Goal: Task Accomplishment & Management: Use online tool/utility

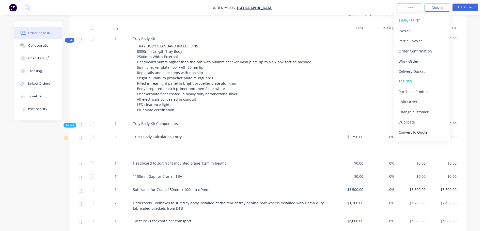
scroll to position [127, 0]
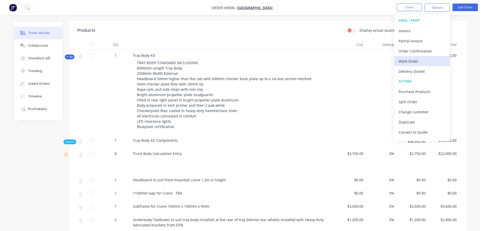
click at [406, 61] on div "Work Order" at bounding box center [422, 61] width 47 height 7
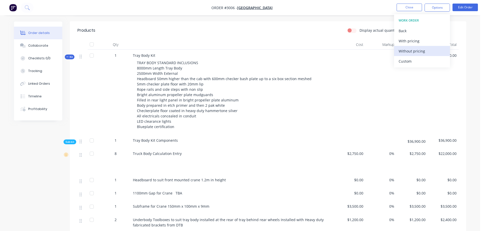
click at [402, 50] on div "Without pricing" at bounding box center [422, 51] width 47 height 7
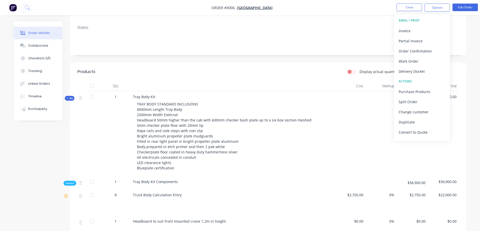
scroll to position [0, 0]
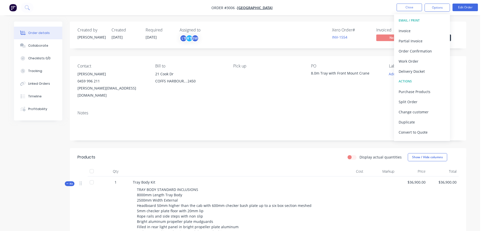
click at [12, 7] on img "button" at bounding box center [13, 8] width 8 height 8
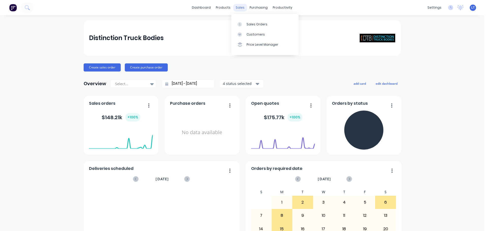
click at [237, 8] on div "sales" at bounding box center [240, 8] width 14 height 8
click at [255, 26] on div "Sales Orders" at bounding box center [256, 24] width 21 height 5
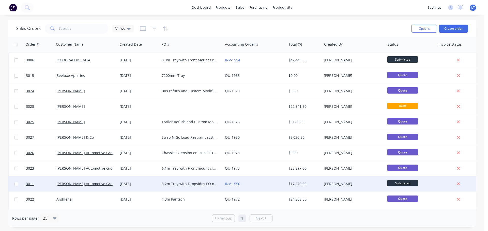
click at [181, 183] on div "5.2m Tray with Dropsides PO no 405V133735 VIN [VEHICLE_IDENTIFICATION_NUMBER] J…" at bounding box center [190, 184] width 56 height 5
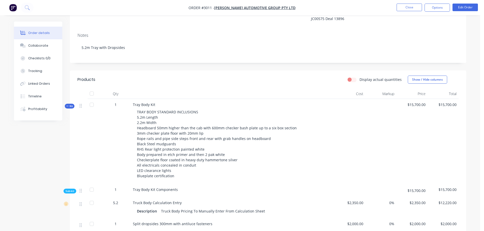
scroll to position [76, 0]
click at [34, 96] on div "Timeline" at bounding box center [34, 96] width 13 height 5
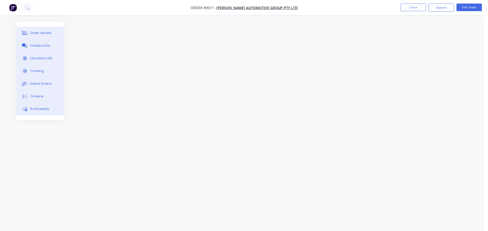
click at [36, 31] on div "Order details" at bounding box center [41, 33] width 22 height 5
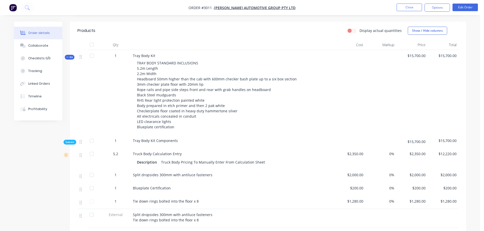
scroll to position [127, 0]
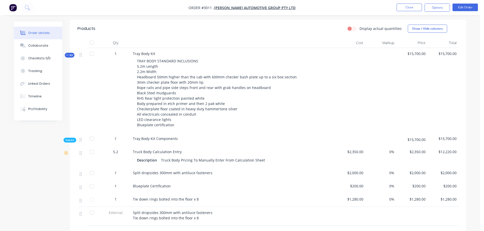
click at [11, 7] on img "button" at bounding box center [13, 8] width 8 height 8
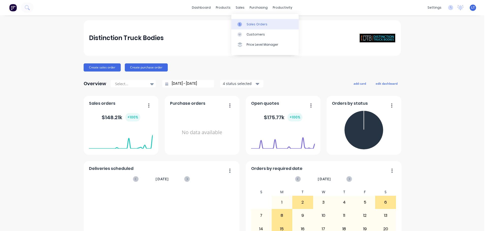
click at [248, 22] on div "Sales Orders" at bounding box center [256, 24] width 21 height 5
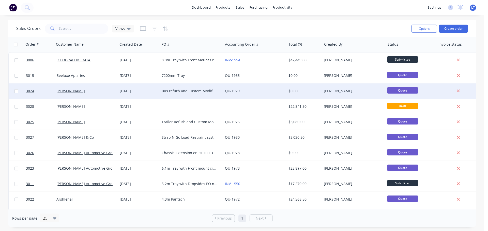
click at [172, 90] on div "Bus refurb and Custom Modification" at bounding box center [190, 91] width 56 height 5
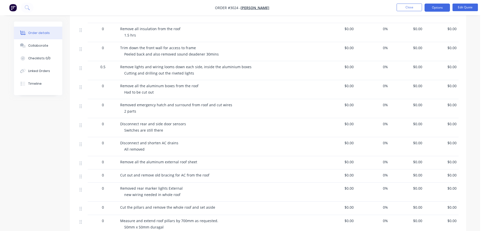
scroll to position [279, 0]
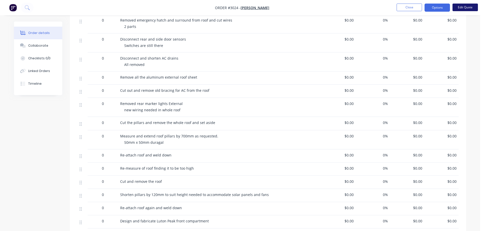
click at [464, 7] on button "Edit Quote" at bounding box center [464, 8] width 25 height 8
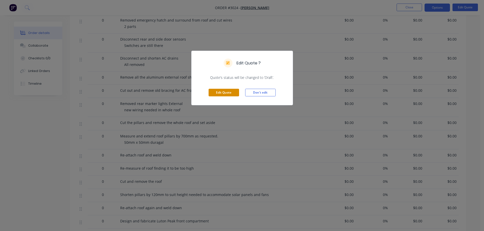
click at [218, 94] on button "Edit Quote" at bounding box center [224, 93] width 30 height 8
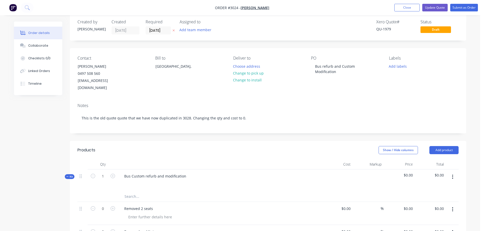
scroll to position [0, 0]
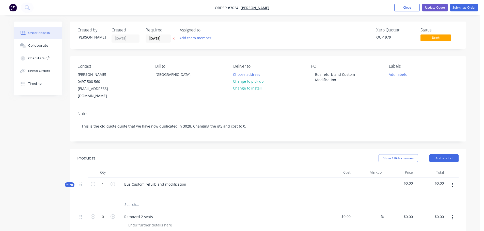
click at [12, 9] on img "button" at bounding box center [13, 8] width 8 height 8
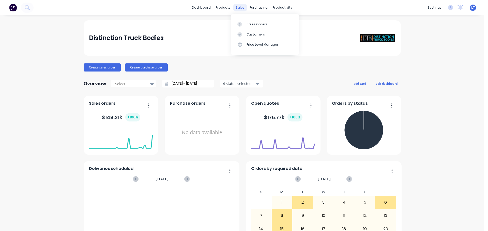
click at [238, 8] on div "sales" at bounding box center [240, 8] width 14 height 8
click at [250, 23] on div "Sales Orders" at bounding box center [256, 24] width 21 height 5
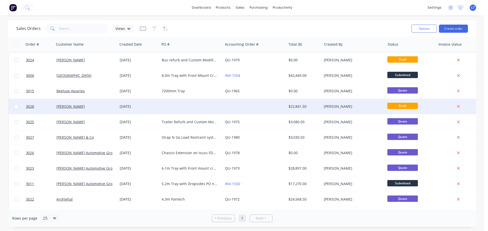
click at [191, 105] on div at bounding box center [191, 106] width 63 height 15
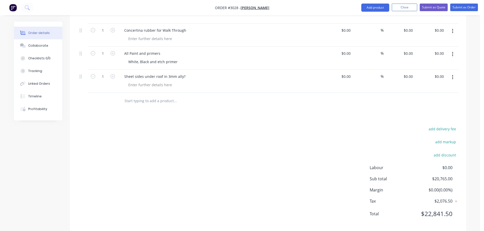
scroll to position [1852, 0]
click at [135, 96] on input "text" at bounding box center [175, 101] width 102 height 10
click at [132, 96] on input "text" at bounding box center [175, 101] width 102 height 10
click at [137, 96] on input "text" at bounding box center [175, 101] width 102 height 10
click at [151, 96] on input "Repair Cab roof spots" at bounding box center [175, 101] width 102 height 10
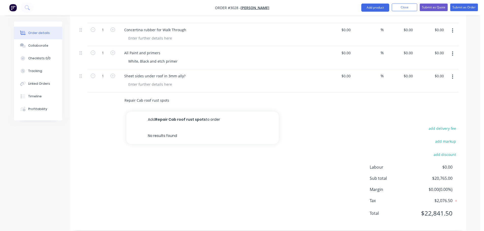
click at [176, 96] on input "Repair Cab roof rust spots" at bounding box center [175, 101] width 102 height 10
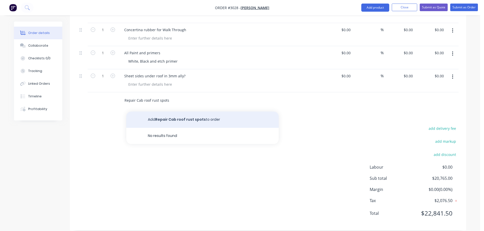
type input "Repair Cab roof rust spots"
click at [171, 112] on button "Add Repair Cab roof rust spots to order" at bounding box center [202, 120] width 152 height 16
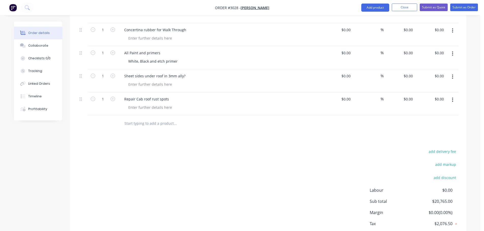
click at [127, 119] on input "text" at bounding box center [175, 124] width 102 height 10
paste input "• Lower roof to total height of 4.0m (from ground), with external sheeting, cle…"
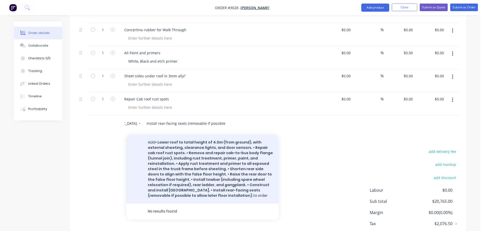
type input "• Lower roof to total height of 4.0m (from ground), with external sheeting, cle…"
click at [167, 143] on button "Add • Lower roof to total height of 4.0m (from ground), with external sheeting,…" at bounding box center [202, 169] width 152 height 69
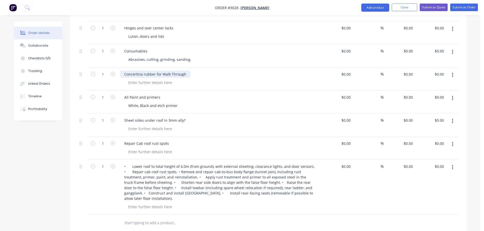
scroll to position [1902, 0]
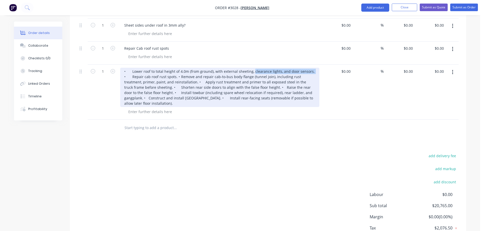
drag, startPoint x: 251, startPoint y: 65, endPoint x: 310, endPoint y: 65, distance: 58.7
click at [310, 68] on div "• Lower roof to total height of 4.0m (from ground), with external sheeting, cle…" at bounding box center [219, 87] width 199 height 39
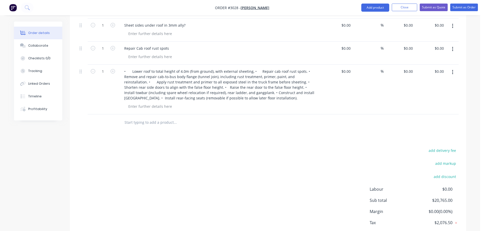
click at [135, 118] on input "text" at bounding box center [175, 123] width 102 height 10
paste input "clearance lights, and door sensors."
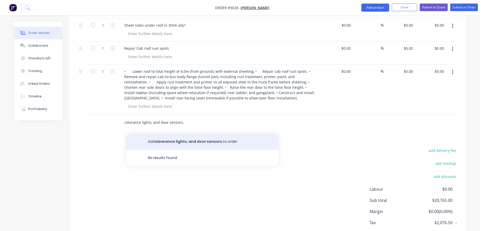
type input "clearance lights, and door sensors."
click at [157, 135] on button "Add clearance lights, and door sensors. to order" at bounding box center [202, 142] width 152 height 16
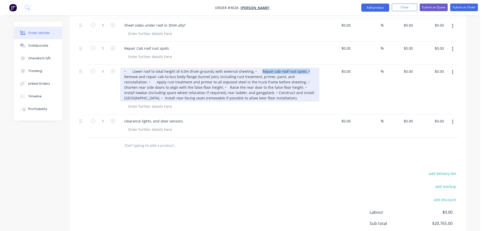
drag, startPoint x: 258, startPoint y: 64, endPoint x: 304, endPoint y: 64, distance: 46.2
click at [304, 68] on div "• Lower roof to total height of 4.0m (from ground), with external sheeting, • R…" at bounding box center [219, 85] width 199 height 34
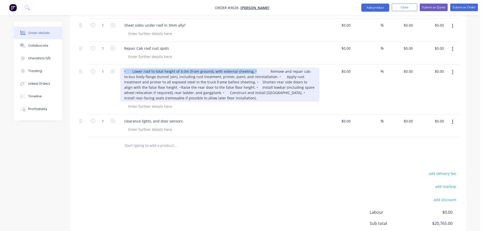
drag, startPoint x: 124, startPoint y: 65, endPoint x: 254, endPoint y: 61, distance: 129.3
click at [254, 68] on div "• Lower roof to total height of 4.0m (from ground), with external sheeting, • R…" at bounding box center [219, 85] width 199 height 34
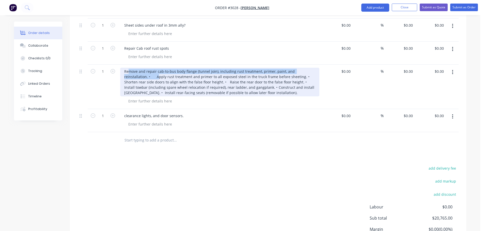
drag, startPoint x: 139, startPoint y: 64, endPoint x: 150, endPoint y: 70, distance: 12.3
click at [150, 70] on div "Remove and repair cab-to-bus body flange (tunnel join), including rust treatmen…" at bounding box center [219, 82] width 199 height 29
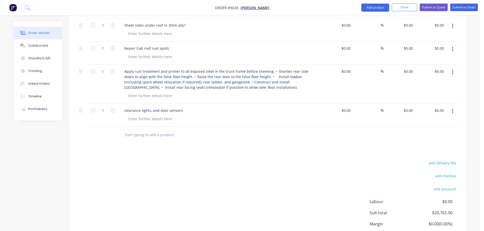
click at [147, 130] on input "text" at bounding box center [175, 135] width 102 height 10
paste input "Remove and repair cab-to-bus body flange (tunnel join), including rust treatmen…"
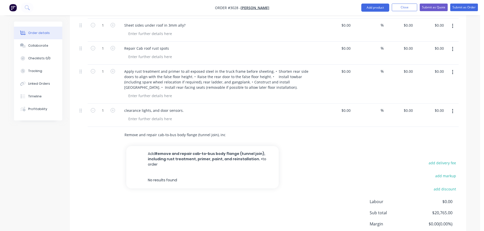
scroll to position [0, 89]
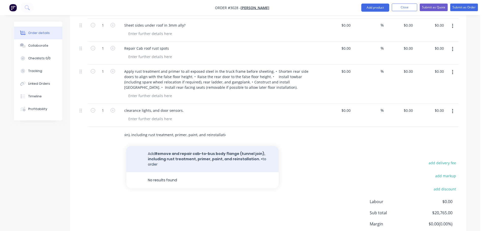
type input "Remove and repair cab-to-bus body flange (tunnel join), including rust treatmen…"
click at [178, 149] on button "Add Remove and repair cab-to-bus body flange (tunnel join), including rust trea…" at bounding box center [202, 159] width 152 height 26
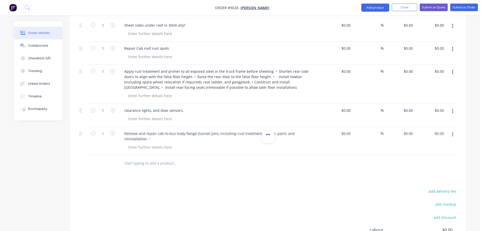
scroll to position [0, 0]
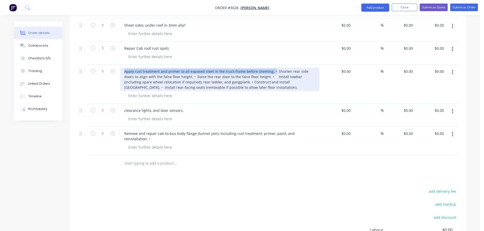
drag, startPoint x: 124, startPoint y: 65, endPoint x: 272, endPoint y: 67, distance: 147.6
click at [272, 68] on div "Apply rust treatment and primer to all exposed steel in the truck frame before …" at bounding box center [219, 79] width 199 height 23
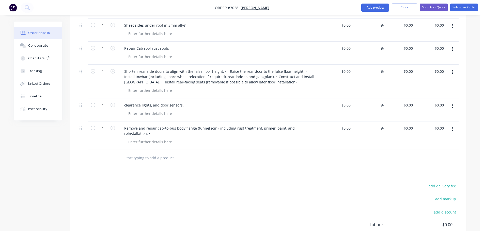
click at [129, 153] on input "text" at bounding box center [175, 158] width 102 height 10
paste input "Apply rust treatment and primer to all exposed steel in the truck frame before …"
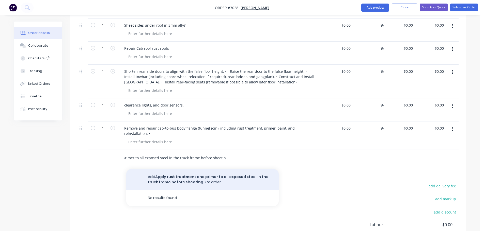
type input "Apply rust treatment and primer to all exposed steel in the truck frame before …"
click at [165, 169] on button "Add Apply rust treatment and primer to all exposed steel in the truck frame bef…" at bounding box center [202, 179] width 152 height 21
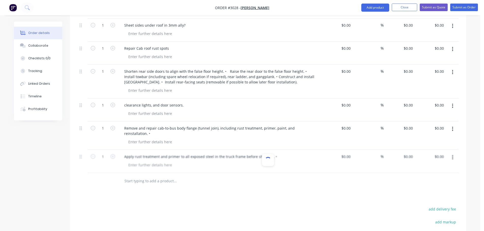
scroll to position [0, 0]
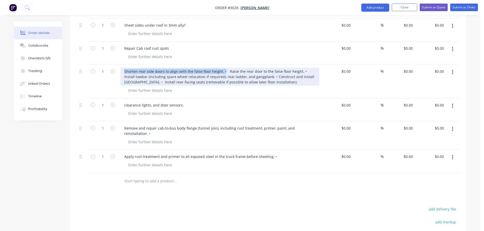
drag, startPoint x: 124, startPoint y: 64, endPoint x: 223, endPoint y: 66, distance: 98.8
click at [223, 68] on div "Shorten rear side doors to align with the false floor height. • Raise the rear …" at bounding box center [219, 77] width 199 height 18
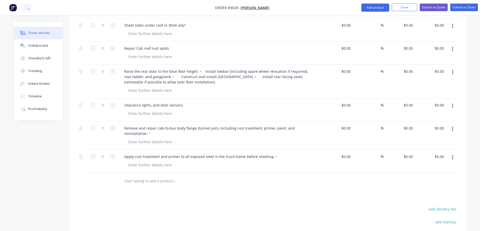
click at [143, 176] on input "text" at bounding box center [175, 181] width 102 height 10
paste input "Shorten rear side doors to align with the false floor height. •"
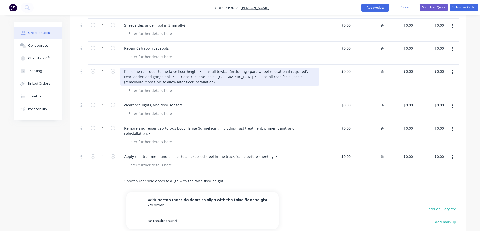
type input "Shorten rear side doors to align with the false floor height. •"
drag, startPoint x: 124, startPoint y: 65, endPoint x: 202, endPoint y: 64, distance: 78.0
click at [202, 68] on div "Raise the rear door to the false floor height. • Install towbar (including spar…" at bounding box center [219, 77] width 199 height 18
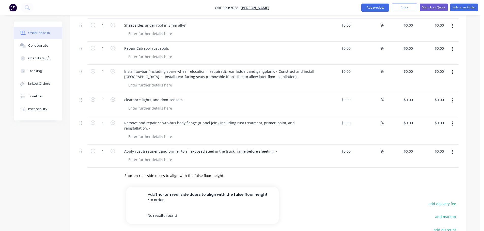
drag, startPoint x: 170, startPoint y: 181, endPoint x: 162, endPoint y: 181, distance: 7.9
click at [170, 187] on button "Add Shorten rear side doors to align with the false floor height. • to order" at bounding box center [202, 197] width 152 height 21
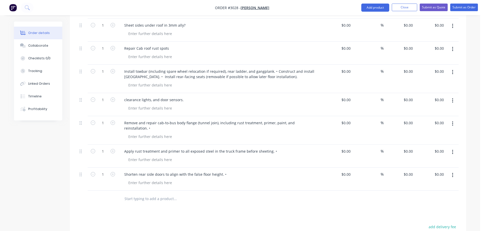
click at [132, 194] on input "text" at bounding box center [175, 199] width 102 height 10
paste input "Raise the rear door to the false floor height. •"
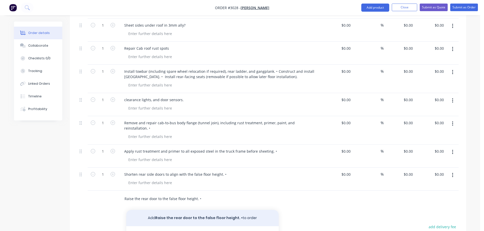
type input "Raise the rear door to the false floor height. •"
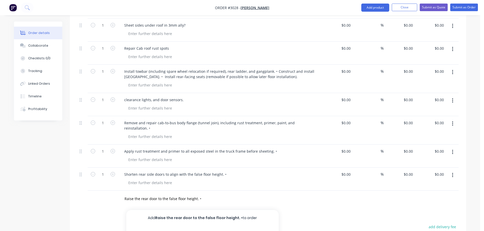
click at [179, 210] on button "Add Raise the rear door to the false floor height. • to order" at bounding box center [202, 218] width 152 height 16
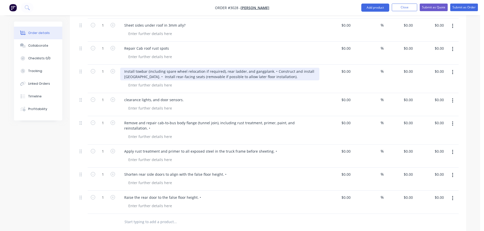
click at [124, 68] on div "Install towbar (including spare wheel relocation if required), rear ladder, and…" at bounding box center [219, 74] width 199 height 13
drag, startPoint x: 124, startPoint y: 64, endPoint x: 222, endPoint y: 64, distance: 98.1
click at [222, 68] on div "Install towbar (including spare wheel relocation if required), rear ladder, and…" at bounding box center [219, 74] width 199 height 13
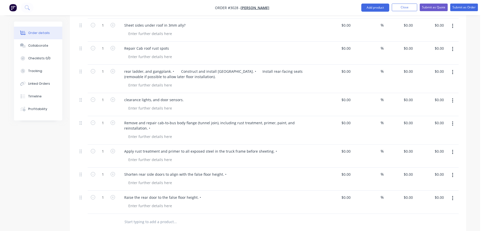
click at [130, 217] on input "text" at bounding box center [175, 222] width 102 height 10
paste input "Install towbar (including spare wheel relocation if required),"
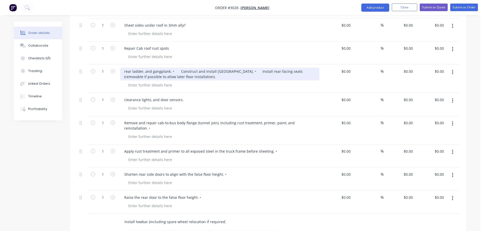
type input "Install towbar (including spare wheel relocation if required),"
drag, startPoint x: 124, startPoint y: 64, endPoint x: 173, endPoint y: 63, distance: 48.8
click at [173, 68] on div "rear ladder, and gangplank. • Construct and install [GEOGRAPHIC_DATA]. • Instal…" at bounding box center [219, 74] width 199 height 13
drag, startPoint x: 131, startPoint y: 64, endPoint x: 189, endPoint y: 65, distance: 57.4
click at [189, 68] on div "Construct and install [GEOGRAPHIC_DATA]. • Install rear-facing seats (removable…" at bounding box center [219, 74] width 199 height 13
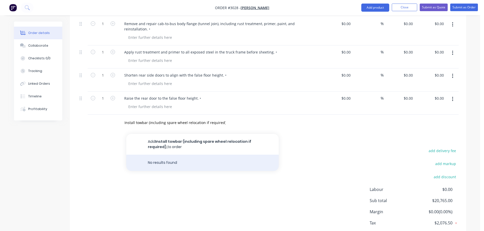
scroll to position [2004, 0]
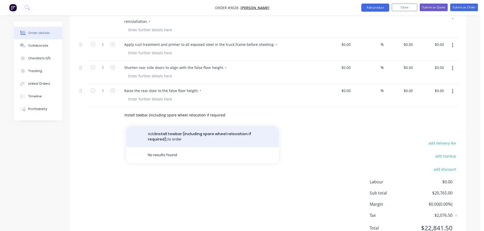
click at [169, 127] on button "Add Install towbar (including spare wheel relocation if required), to order" at bounding box center [202, 137] width 152 height 21
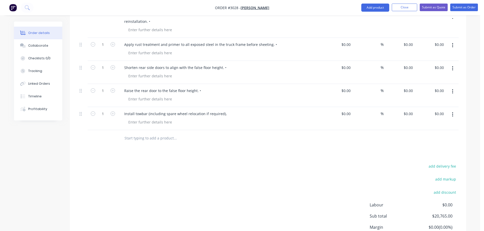
click at [150, 133] on input "text" at bounding box center [175, 138] width 102 height 10
paste input "Construct and install [GEOGRAPHIC_DATA]. •"
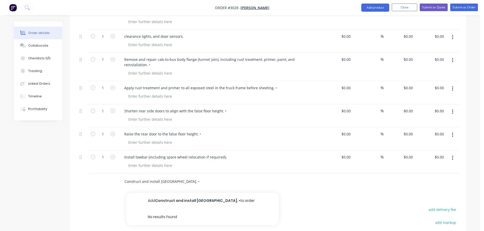
scroll to position [2037, 0]
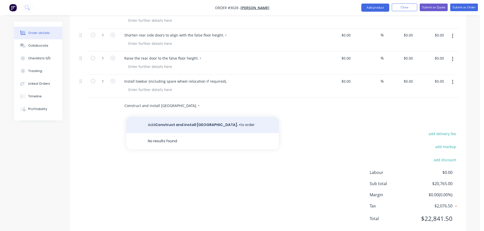
type input "Construct and install [GEOGRAPHIC_DATA]. •"
click at [172, 117] on button "Add Construct and install [GEOGRAPHIC_DATA]. • to order" at bounding box center [202, 125] width 152 height 16
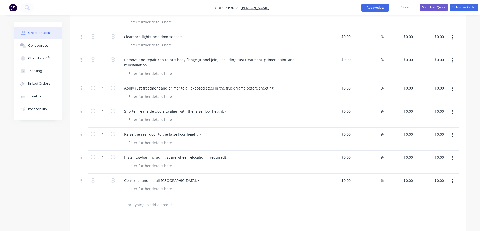
scroll to position [2060, 0]
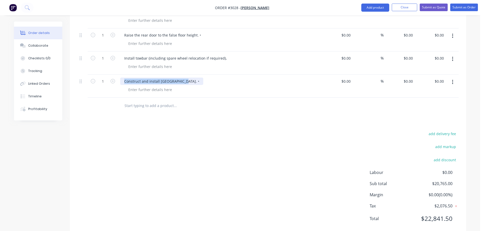
drag, startPoint x: 124, startPoint y: 69, endPoint x: 183, endPoint y: 71, distance: 58.5
click at [183, 78] on div "Construct and install [GEOGRAPHIC_DATA]. •" at bounding box center [161, 81] width 83 height 7
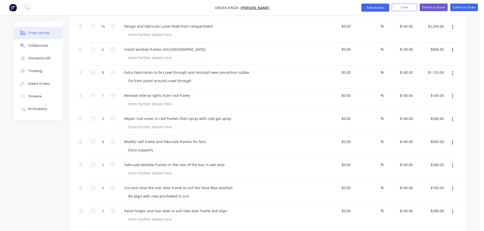
scroll to position [612, 0]
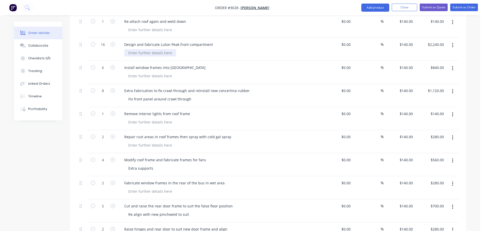
click at [129, 49] on div at bounding box center [150, 52] width 52 height 7
click at [128, 49] on div at bounding box center [150, 52] width 52 height 7
paste div
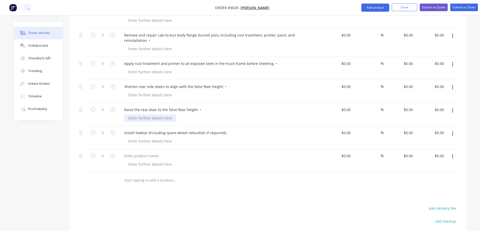
scroll to position [1983, 0]
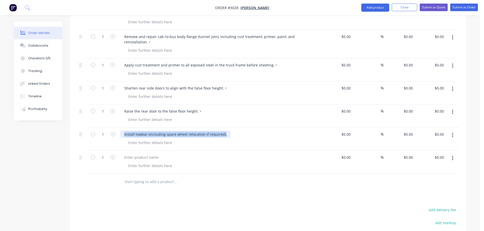
drag, startPoint x: 124, startPoint y: 122, endPoint x: 231, endPoint y: 121, distance: 107.5
click at [231, 131] on div "Install towbar (including spare wheel relocation if required)," at bounding box center [219, 134] width 199 height 7
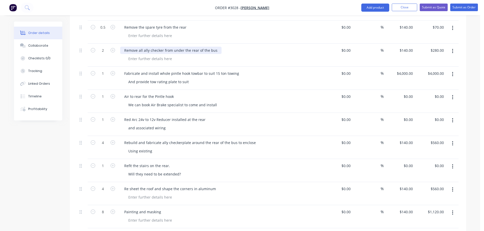
scroll to position [993, 0]
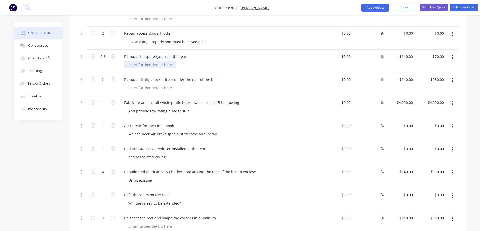
click at [128, 61] on div at bounding box center [150, 64] width 52 height 7
paste div
drag, startPoint x: 128, startPoint y: 57, endPoint x: 152, endPoint y: 57, distance: 24.1
click at [152, 61] on div "Install towbar (including spare wheel relocation if required)," at bounding box center [179, 64] width 111 height 7
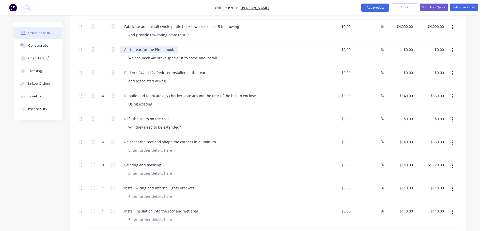
scroll to position [1044, 0]
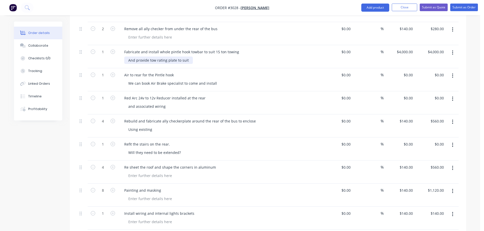
click at [190, 57] on div "And provide tow rating plate to suit" at bounding box center [158, 60] width 69 height 7
click at [188, 57] on div "And provide tow rating plate to suit" at bounding box center [158, 60] width 69 height 7
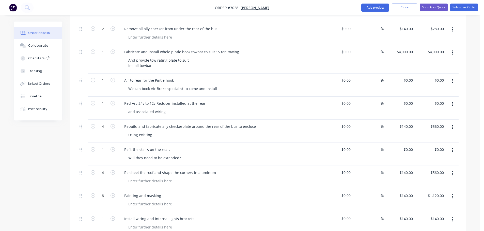
click at [216, 60] on div "And provide tow rating plate to suit Install towbar" at bounding box center [221, 63] width 195 height 13
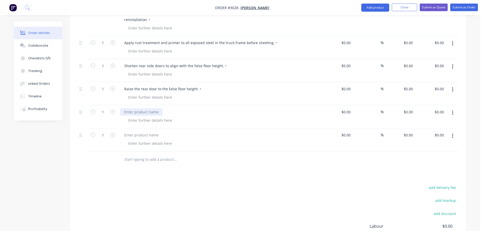
scroll to position [2009, 0]
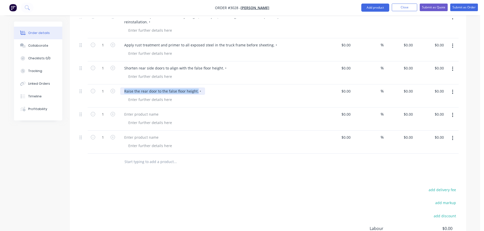
drag, startPoint x: 124, startPoint y: 79, endPoint x: 196, endPoint y: 80, distance: 72.7
click at [196, 88] on div "Raise the rear door to the false floor height. •" at bounding box center [162, 91] width 85 height 7
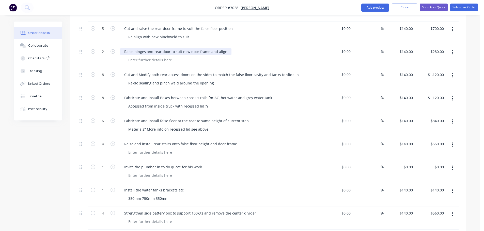
scroll to position [764, 0]
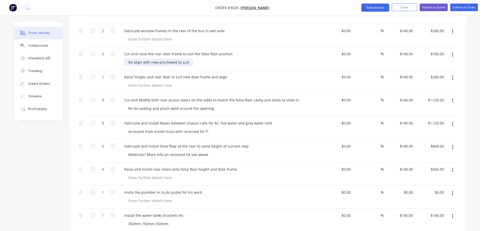
click at [190, 59] on div "Re align with new pinchweld to suit" at bounding box center [158, 62] width 69 height 7
click at [188, 59] on div "Re align with new pinchweld to suit" at bounding box center [158, 62] width 69 height 7
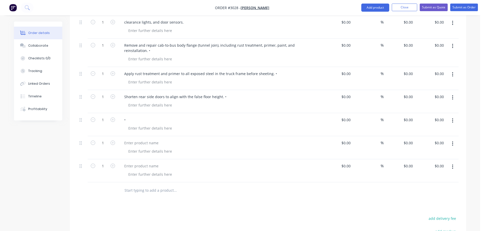
scroll to position [1983, 0]
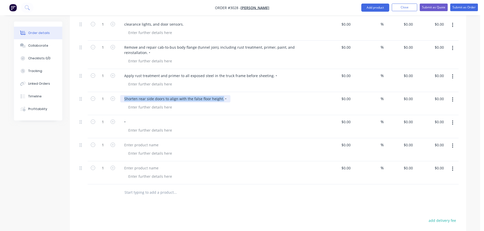
drag, startPoint x: 124, startPoint y: 86, endPoint x: 221, endPoint y: 90, distance: 96.6
click at [221, 92] on div "Shorten rear side doors to align with the false floor height. •" at bounding box center [219, 103] width 203 height 23
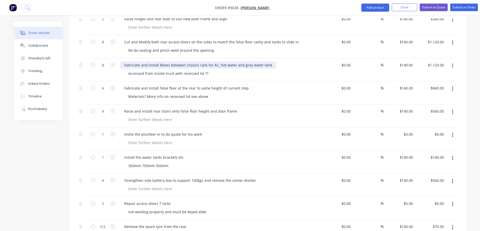
scroll to position [815, 0]
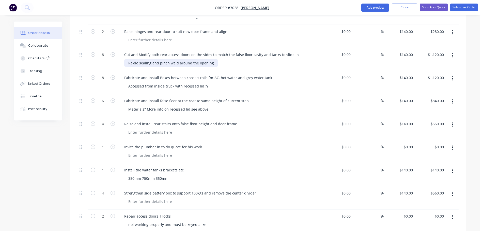
click at [212, 59] on div "Re-do sealing and pinch weld around the opening" at bounding box center [171, 62] width 94 height 7
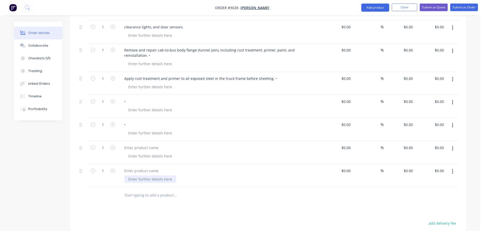
scroll to position [1974, 0]
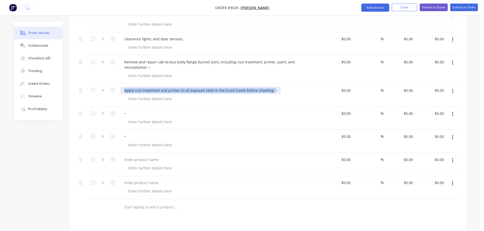
drag, startPoint x: 125, startPoint y: 78, endPoint x: 270, endPoint y: 79, distance: 145.6
click at [270, 87] on div "Apply rust treatment and primer to all exposed steel in the truck frame before …" at bounding box center [200, 90] width 161 height 7
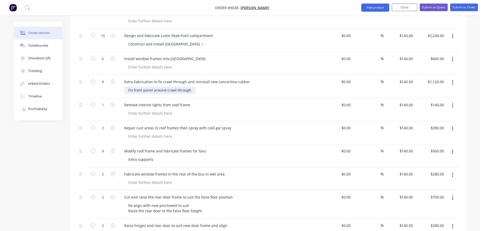
scroll to position [628, 0]
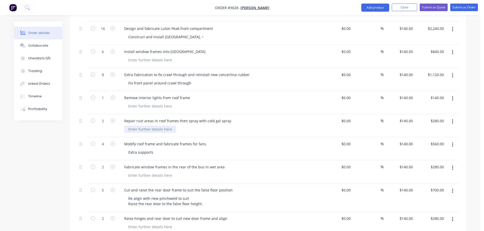
click at [128, 126] on div at bounding box center [150, 129] width 52 height 7
click at [129, 126] on div at bounding box center [150, 129] width 52 height 7
paste div
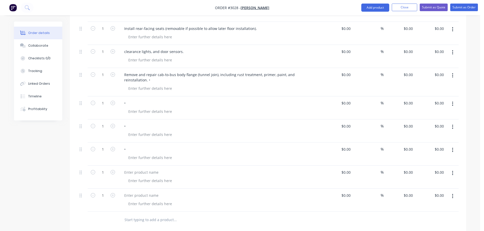
scroll to position [1923, 0]
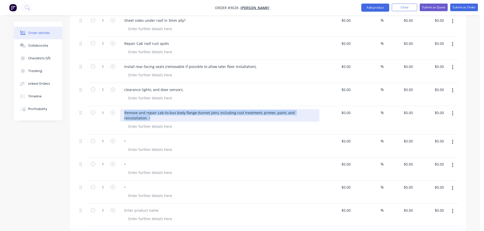
drag, startPoint x: 124, startPoint y: 105, endPoint x: 315, endPoint y: 107, distance: 190.5
click at [315, 109] on div "Remove and repair cab-to-bus body flange (tunnel join), including rust treatmen…" at bounding box center [219, 115] width 199 height 13
copy div "Remove and repair cab-to-bus body flange (tunnel join), including rust treatmen…"
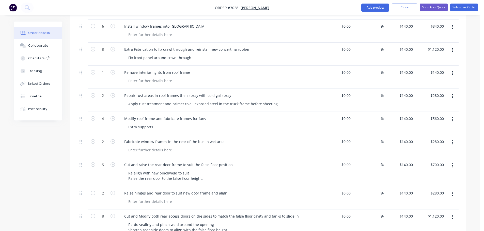
scroll to position [628, 0]
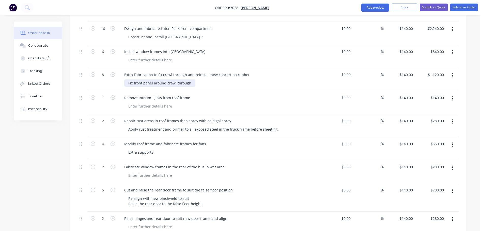
click at [191, 80] on div "Fix front panel around crawl through" at bounding box center [159, 83] width 71 height 7
click at [190, 80] on div "Fix front panel around crawl through" at bounding box center [159, 83] width 71 height 7
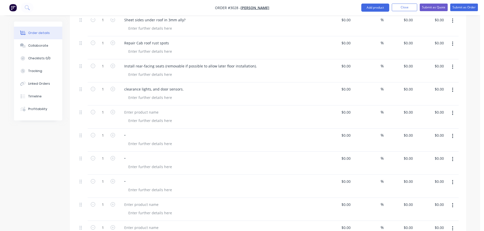
scroll to position [1934, 0]
drag, startPoint x: 124, startPoint y: 83, endPoint x: 183, endPoint y: 79, distance: 58.5
click at [183, 86] on div "clearance lights, and door sensors." at bounding box center [154, 89] width 68 height 7
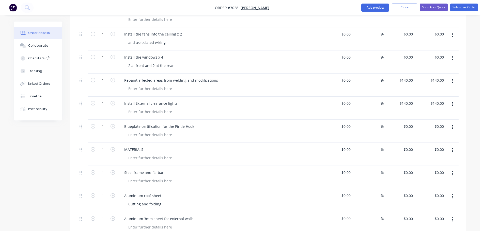
scroll to position [1400, 0]
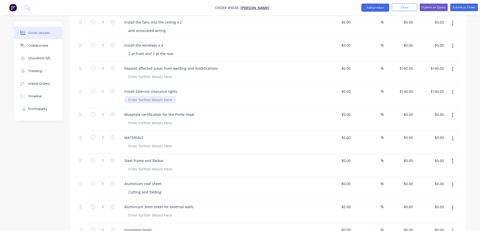
click at [127, 96] on div at bounding box center [150, 99] width 52 height 7
click at [128, 96] on div at bounding box center [150, 99] width 52 height 7
paste div
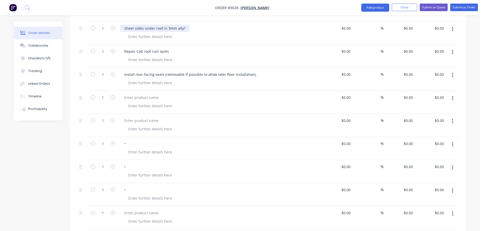
scroll to position [1934, 0]
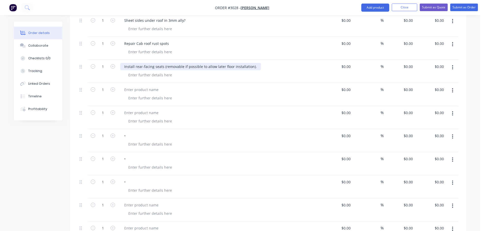
click at [124, 63] on div "Install rear-facing seats (removable if possible to allow later floor installat…" at bounding box center [190, 66] width 141 height 7
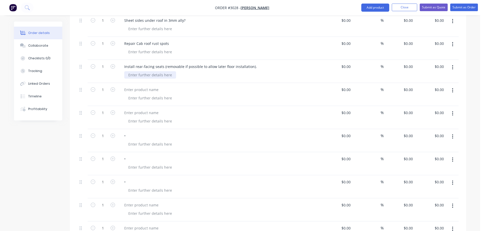
click at [174, 71] on div at bounding box center [150, 74] width 52 height 7
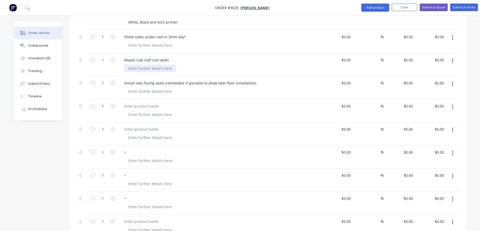
scroll to position [1858, 0]
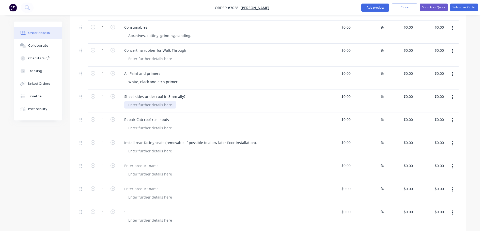
click at [129, 101] on div at bounding box center [150, 104] width 52 height 7
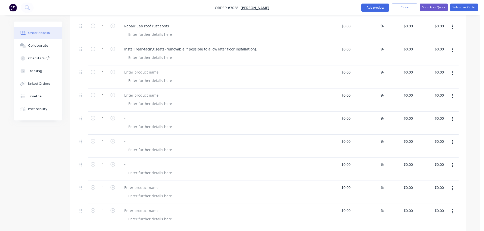
scroll to position [1959, 0]
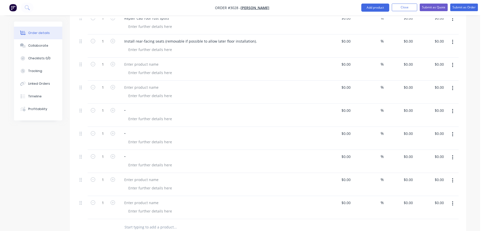
click at [452, 63] on icon "button" at bounding box center [452, 65] width 1 height 5
click at [417, 105] on div "Delete" at bounding box center [434, 108] width 39 height 7
click at [452, 62] on icon "button" at bounding box center [452, 65] width 1 height 6
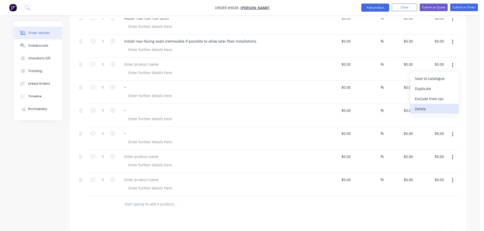
click at [421, 105] on div "Delete" at bounding box center [434, 108] width 39 height 7
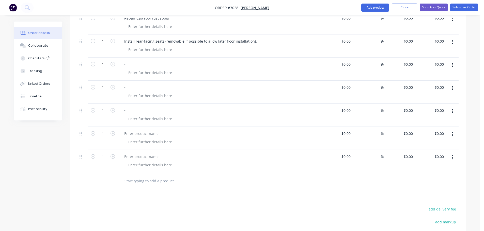
click at [453, 63] on icon "button" at bounding box center [452, 65] width 1 height 5
click at [420, 105] on div "Delete" at bounding box center [434, 108] width 39 height 7
click at [453, 61] on button "button" at bounding box center [453, 65] width 12 height 9
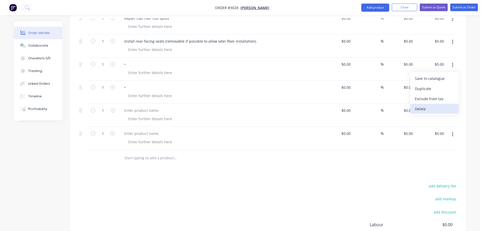
click at [421, 105] on div "Delete" at bounding box center [434, 108] width 39 height 7
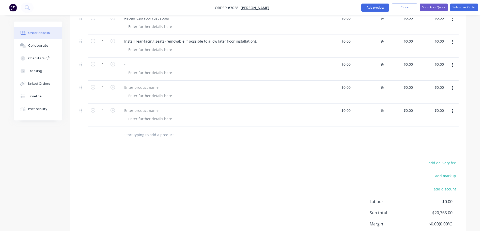
click at [452, 62] on icon "button" at bounding box center [452, 65] width 1 height 6
click at [420, 105] on div "Delete" at bounding box center [434, 108] width 39 height 7
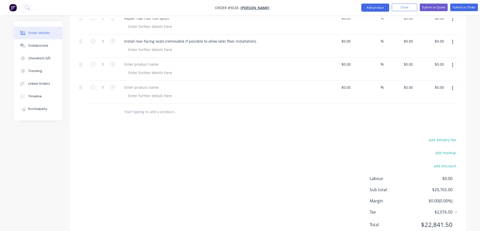
click at [452, 62] on icon "button" at bounding box center [452, 65] width 1 height 6
click at [422, 105] on div "Delete" at bounding box center [434, 108] width 39 height 7
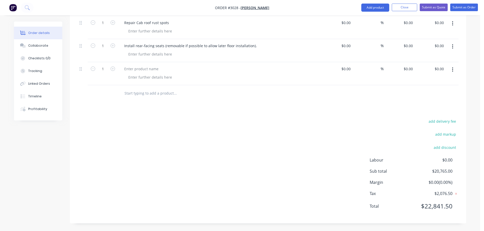
scroll to position [1948, 0]
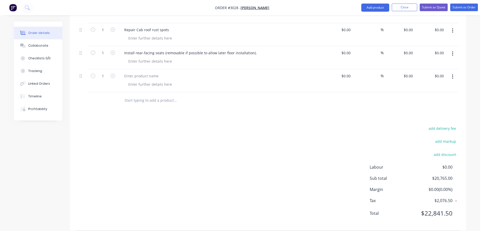
click at [454, 72] on button "button" at bounding box center [453, 76] width 12 height 9
click at [419, 117] on div "Delete" at bounding box center [434, 120] width 39 height 7
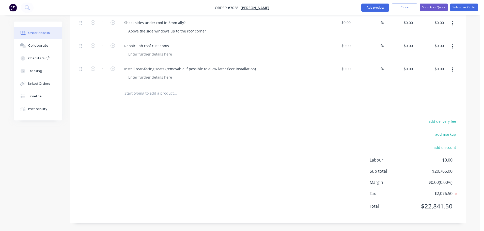
scroll to position [1924, 0]
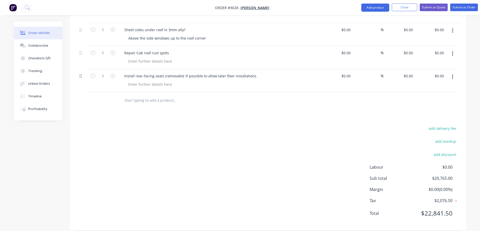
click at [81, 74] on icon at bounding box center [81, 76] width 2 height 5
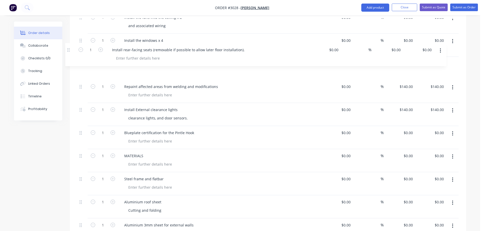
scroll to position [1403, 0]
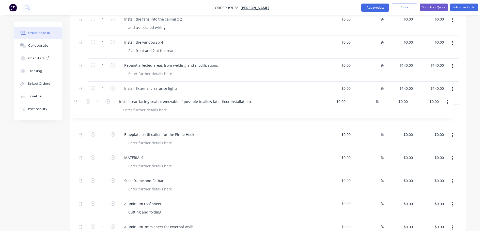
drag, startPoint x: 81, startPoint y: 70, endPoint x: 75, endPoint y: 101, distance: 31.8
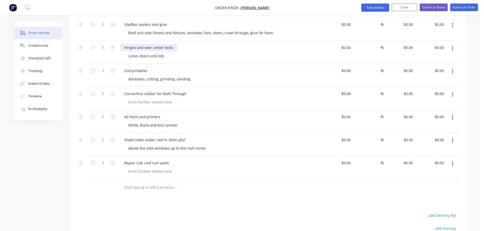
scroll to position [1886, 0]
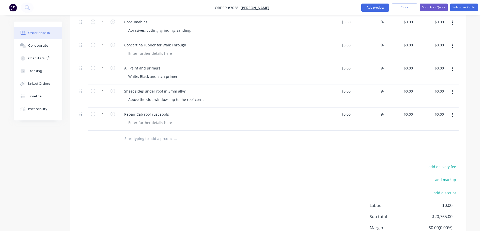
click at [81, 112] on icon at bounding box center [81, 114] width 2 height 5
click at [80, 113] on icon at bounding box center [81, 115] width 2 height 4
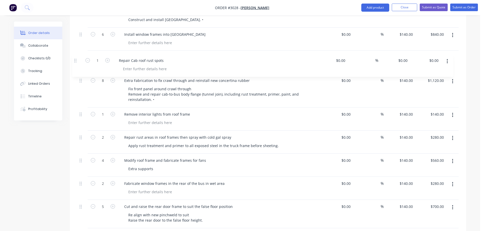
scroll to position [644, 0]
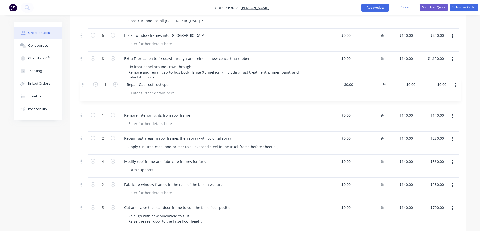
drag, startPoint x: 80, startPoint y: 107, endPoint x: 83, endPoint y: 83, distance: 25.1
click at [80, 113] on icon at bounding box center [81, 115] width 2 height 5
click at [80, 112] on div at bounding box center [83, 115] width 6 height 7
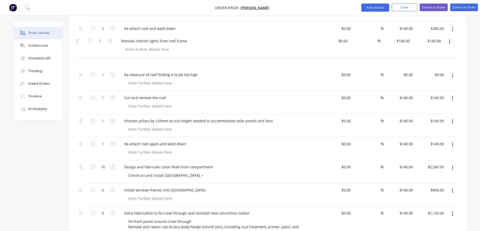
scroll to position [511, 0]
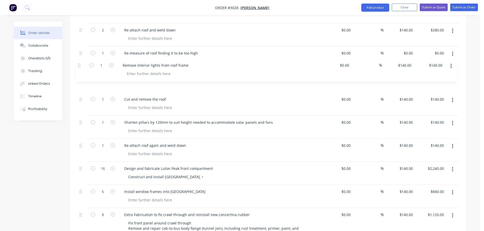
drag, startPoint x: 80, startPoint y: 111, endPoint x: 79, endPoint y: 66, distance: 45.0
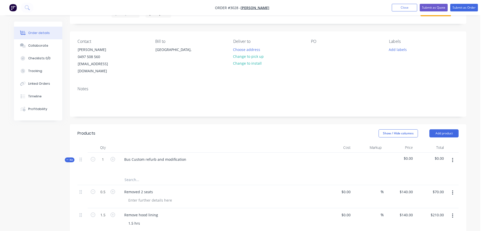
scroll to position [0, 0]
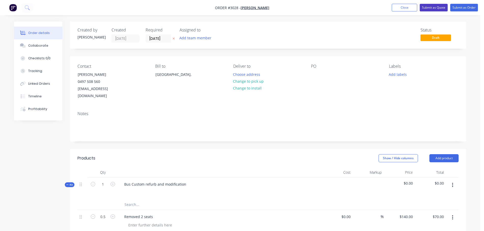
click at [430, 7] on button "Submit as Quote" at bounding box center [434, 8] width 28 height 8
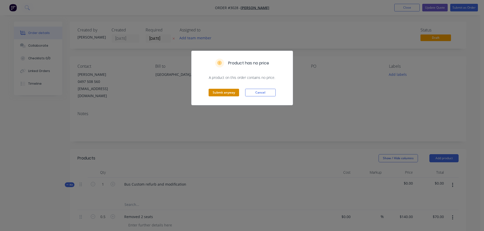
click at [221, 93] on button "Submit anyway" at bounding box center [224, 93] width 30 height 8
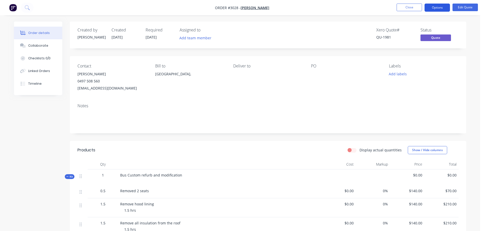
click at [435, 6] on button "Options" at bounding box center [436, 8] width 25 height 8
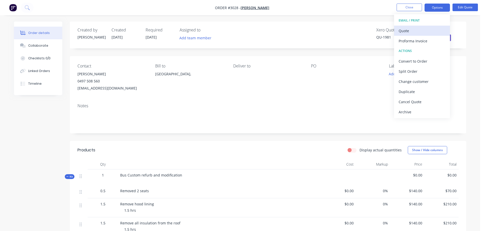
click at [405, 29] on div "Quote" at bounding box center [422, 30] width 47 height 7
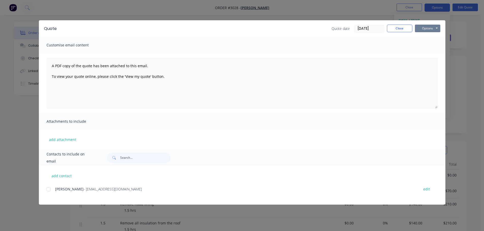
click at [424, 28] on button "Options" at bounding box center [427, 29] width 25 height 8
click at [426, 45] on button "Print" at bounding box center [431, 46] width 33 height 8
click at [427, 28] on button "Options" at bounding box center [427, 29] width 25 height 8
click at [406, 28] on button "Close" at bounding box center [399, 29] width 25 height 8
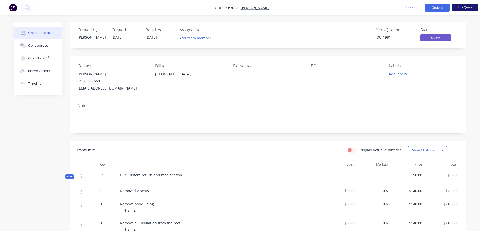
click at [466, 6] on button "Edit Quote" at bounding box center [464, 8] width 25 height 8
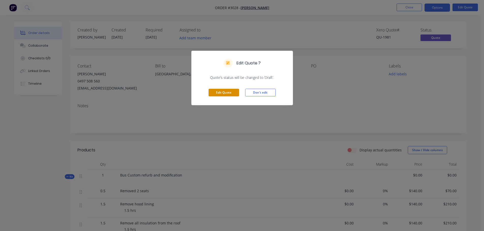
click at [222, 91] on button "Edit Quote" at bounding box center [224, 93] width 30 height 8
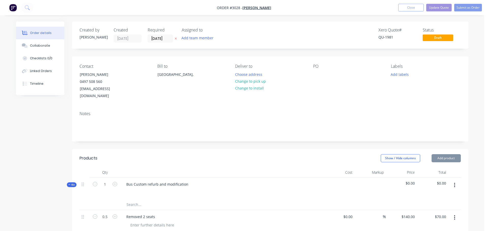
type input "$140.00"
type input "$70.00"
type input "$140.00"
type input "$210.00"
type input "$140.00"
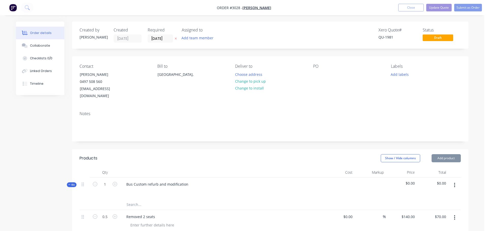
type input "$210.00"
type input "$140.00"
type input "$70.00"
type input "$140.00"
type input "$70.00"
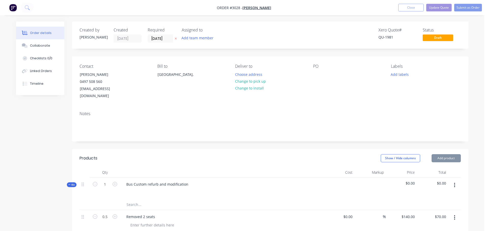
type input "$140.00"
type input "$210.00"
type input "$140.00"
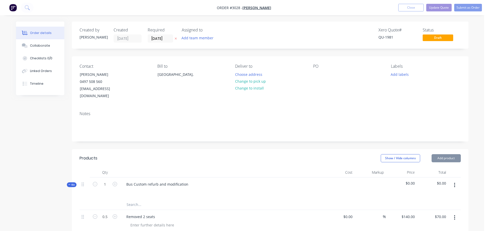
type input "$35.00"
type input "$140.00"
type input "$70.00"
type input "$140.00"
type input "$420.00"
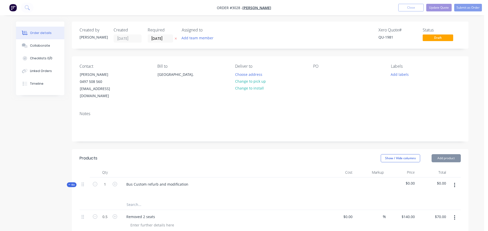
type input "$140.00"
type input "$70.00"
type input "$140.00"
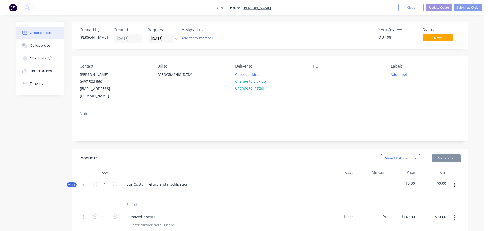
type input "$140.00"
type input "$280.00"
type input "$140.00"
type input "$280.00"
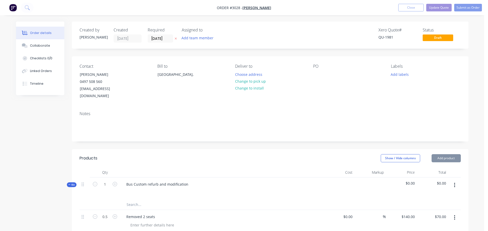
type input "$140.00"
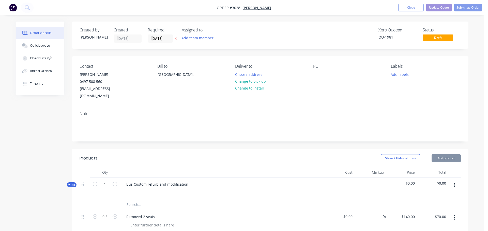
type input "$140.00"
type input "$2,240.00"
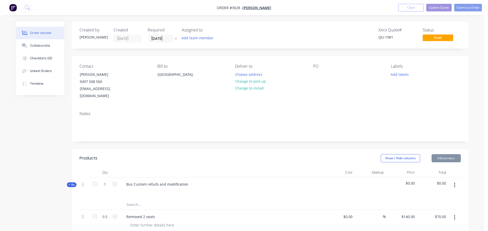
type input "$140.00"
type input "$840.00"
type input "$140.00"
type input "$1,120.00"
type input "$140.00"
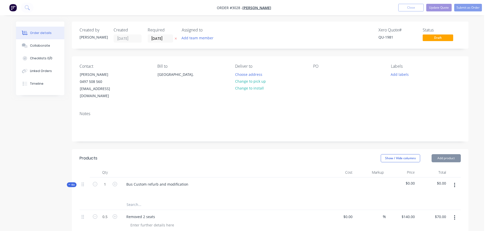
type input "$280.00"
type input "$140.00"
type input "$560.00"
type input "$140.00"
type input "$280.00"
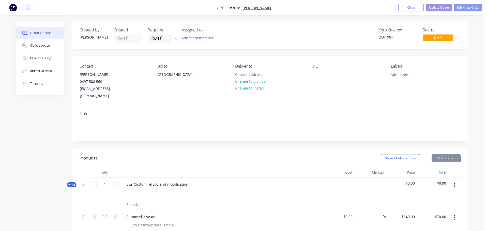
type input "$140.00"
type input "$700.00"
type input "$140.00"
type input "$280.00"
type input "$140.00"
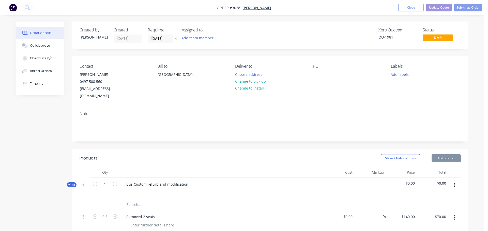
type input "$1,120.00"
type input "$140.00"
type input "$1,120.00"
type input "$140.00"
type input "$840.00"
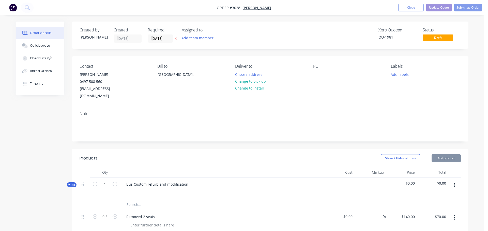
type input "$140.00"
type input "$560.00"
type input "$140.00"
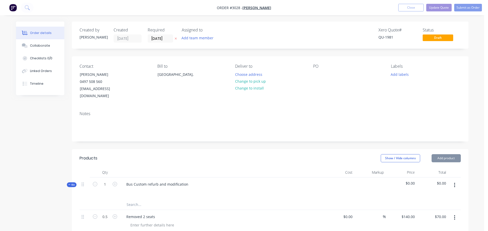
type input "$560.00"
type input "$140.00"
type input "$70.00"
type input "$140.00"
type input "$280.00"
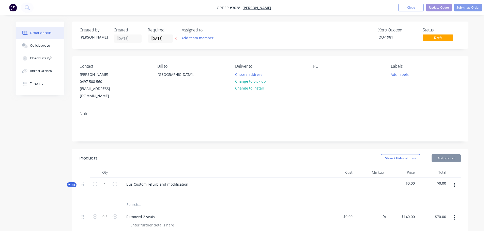
type input "$4,000.00"
type input "$140.00"
type input "$560.00"
type input "$140.00"
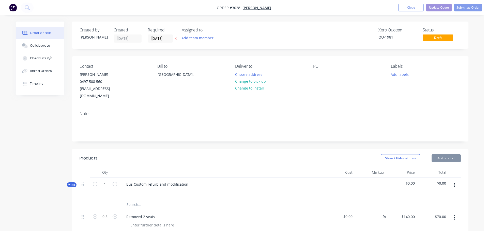
type input "$560.00"
type input "$140.00"
type input "$1,120.00"
type input "$140.00"
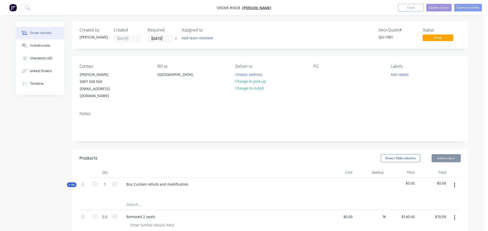
type input "$140.00"
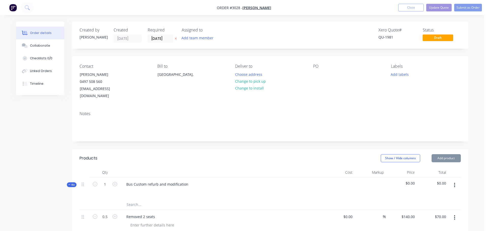
type input "$140.00"
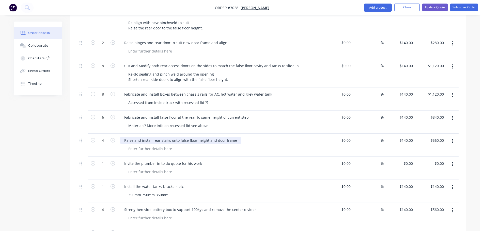
scroll to position [838, 0]
click at [128, 145] on div at bounding box center [150, 148] width 52 height 7
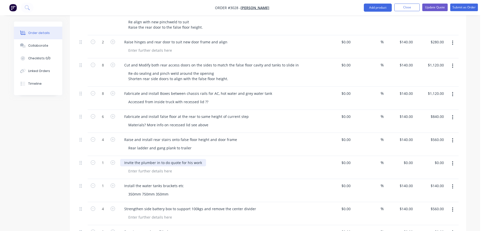
click at [200, 159] on div "Invite the plumber in to do quote for his work" at bounding box center [163, 162] width 86 height 7
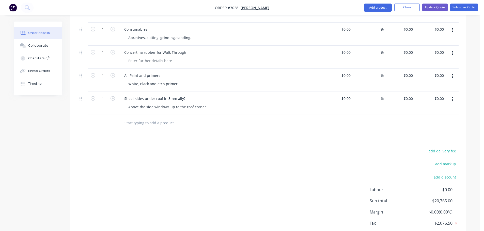
scroll to position [1924, 0]
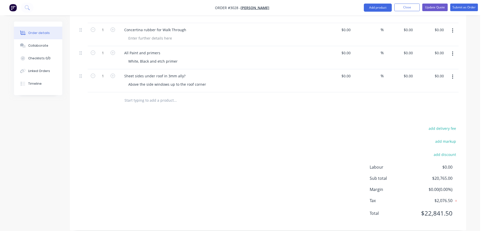
click at [135, 96] on input "text" at bounding box center [175, 101] width 102 height 10
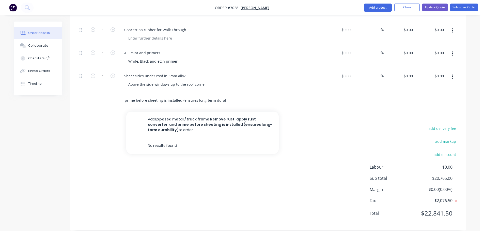
scroll to position [0, 117]
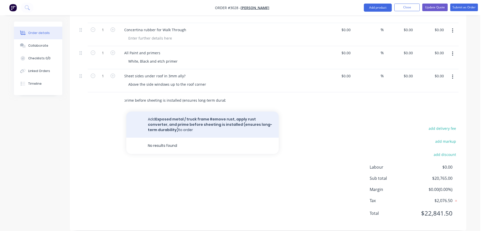
type input "Exposed metal / truck frame Remove rust, apply rust converter, and prime before…"
click at [166, 112] on button "Add Exposed metal / truck frame Remove rust, apply rust converter, and prime be…" at bounding box center [202, 125] width 152 height 26
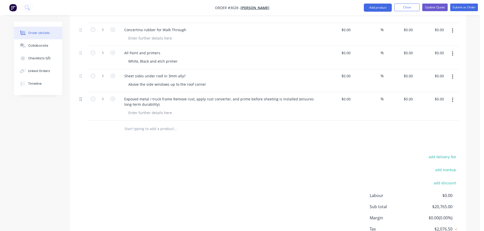
click at [81, 97] on icon at bounding box center [81, 99] width 2 height 5
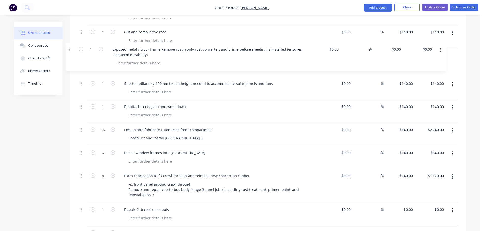
scroll to position [576, 0]
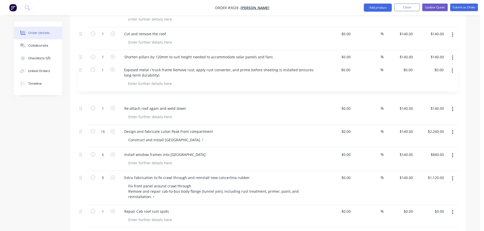
drag, startPoint x: 81, startPoint y: 93, endPoint x: 79, endPoint y: 69, distance: 24.4
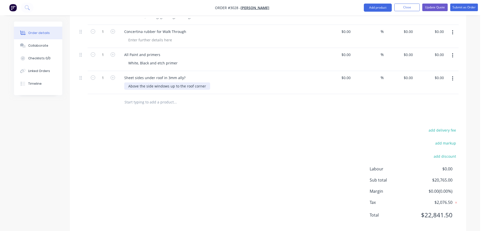
scroll to position [1953, 0]
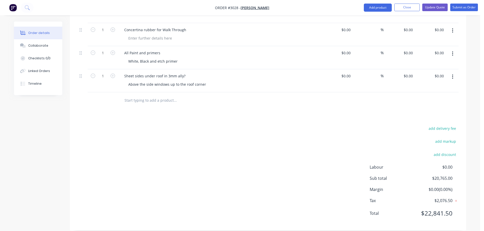
click at [141, 96] on input "text" at bounding box center [175, 101] width 102 height 10
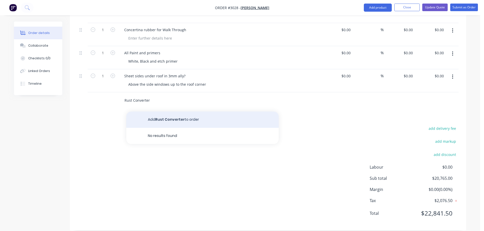
type input "Rust Converter"
click at [166, 112] on button "Add Rust Converter to order" at bounding box center [202, 120] width 152 height 16
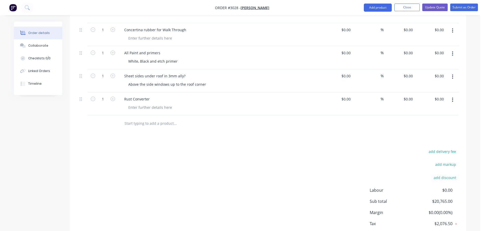
click at [137, 119] on input "text" at bounding box center [175, 124] width 102 height 10
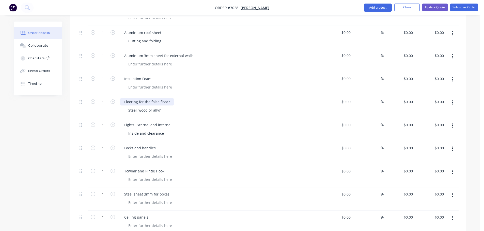
scroll to position [1623, 0]
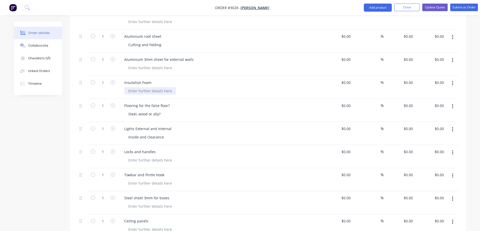
click at [132, 87] on div at bounding box center [150, 90] width 52 height 7
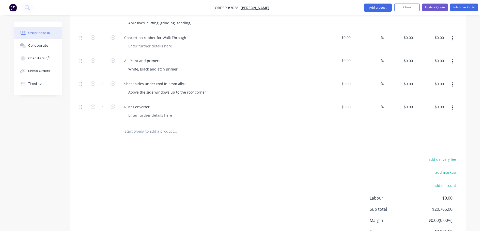
scroll to position [1953, 0]
